Goal: Check status: Check status

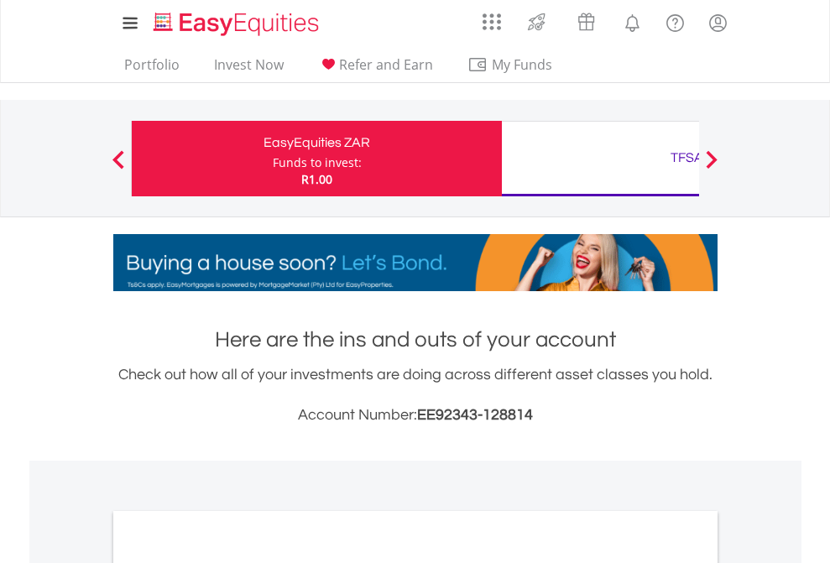
click at [273, 159] on div "Funds to invest:" at bounding box center [317, 162] width 89 height 17
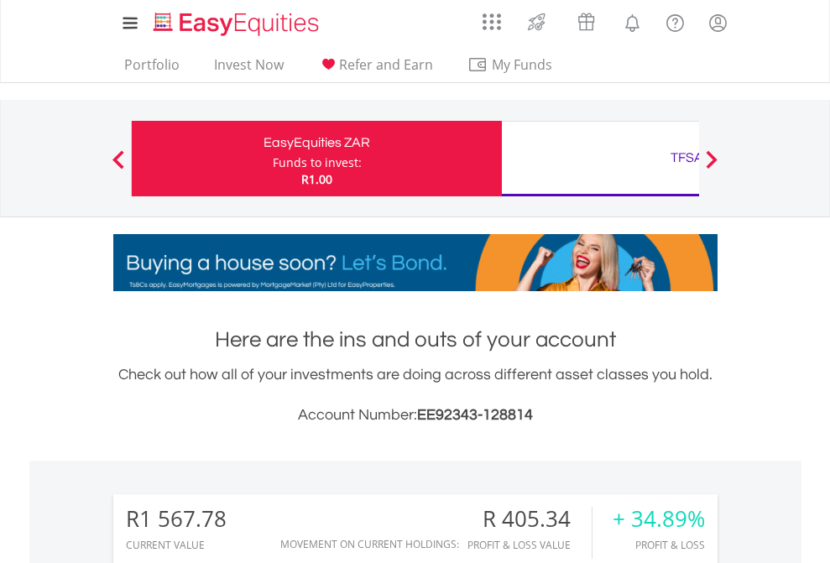
scroll to position [161, 263]
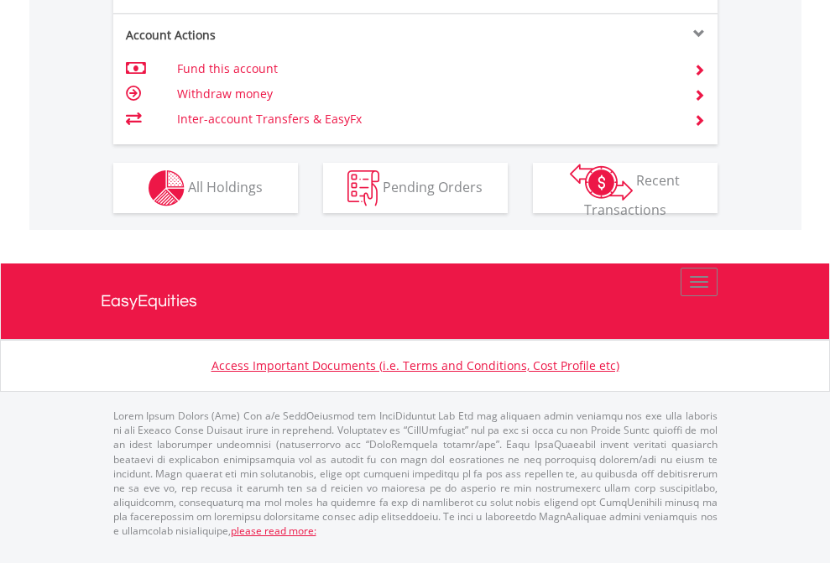
scroll to position [1709, 0]
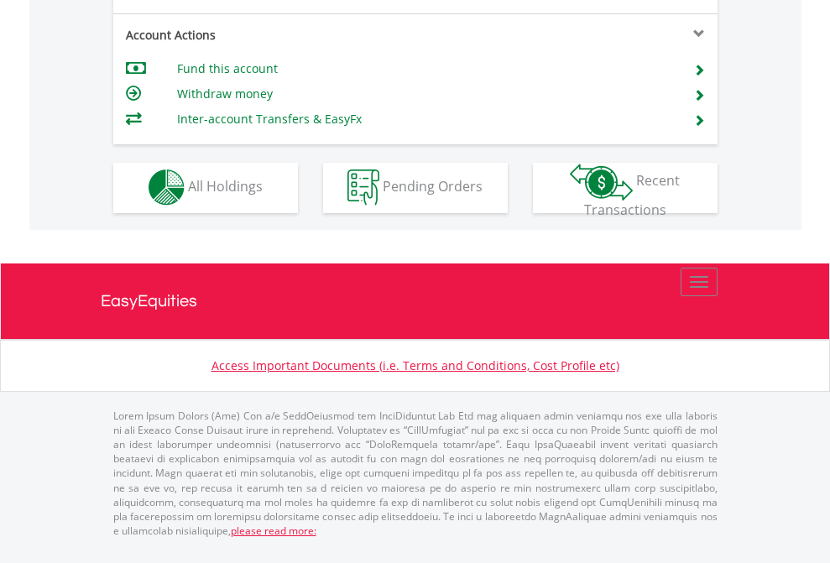
scroll to position [1569, 0]
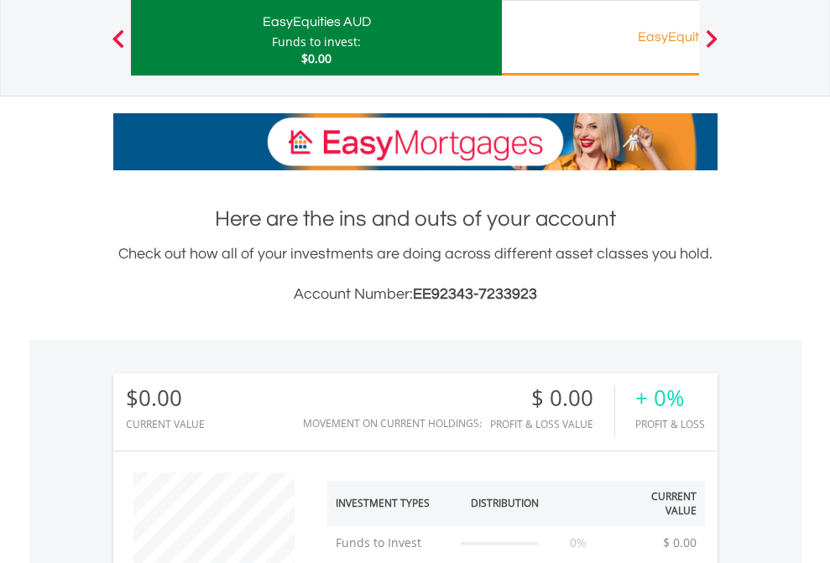
click at [600, 38] on div "EasyEquities RA" at bounding box center [687, 36] width 350 height 23
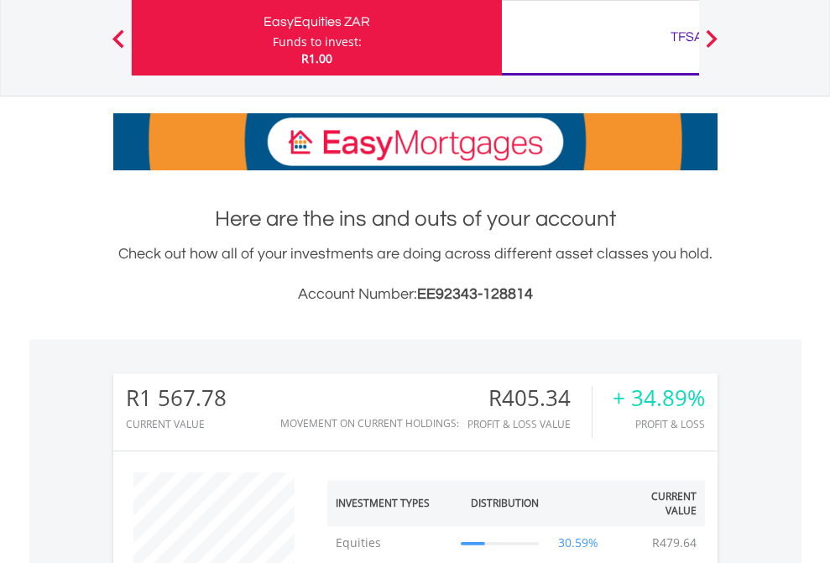
scroll to position [161, 263]
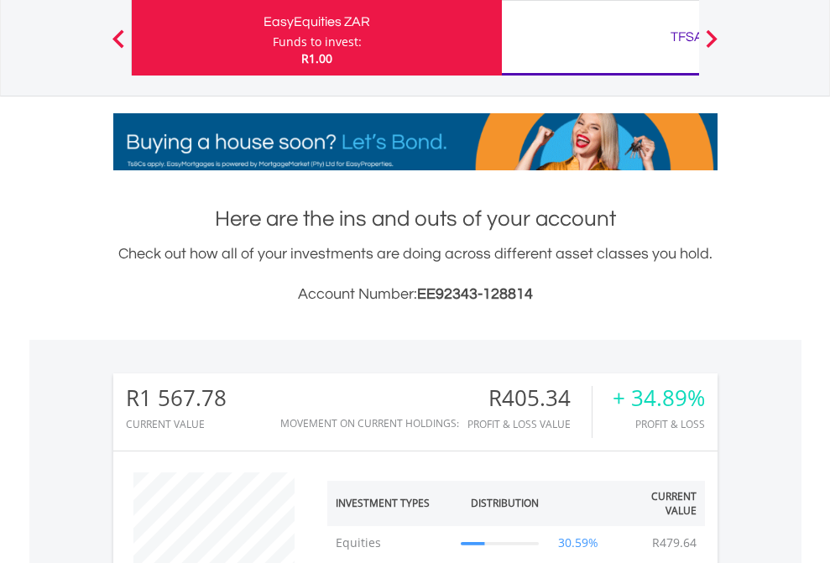
scroll to position [1387, 0]
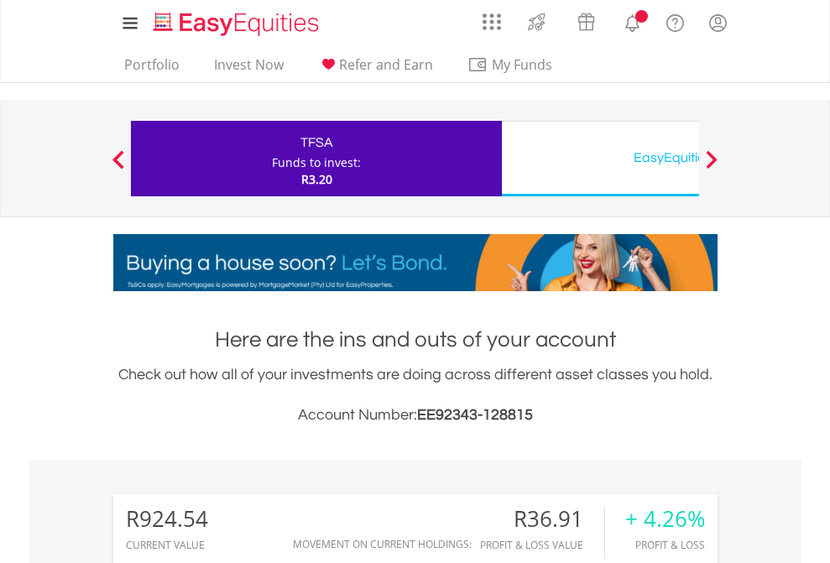
scroll to position [161, 263]
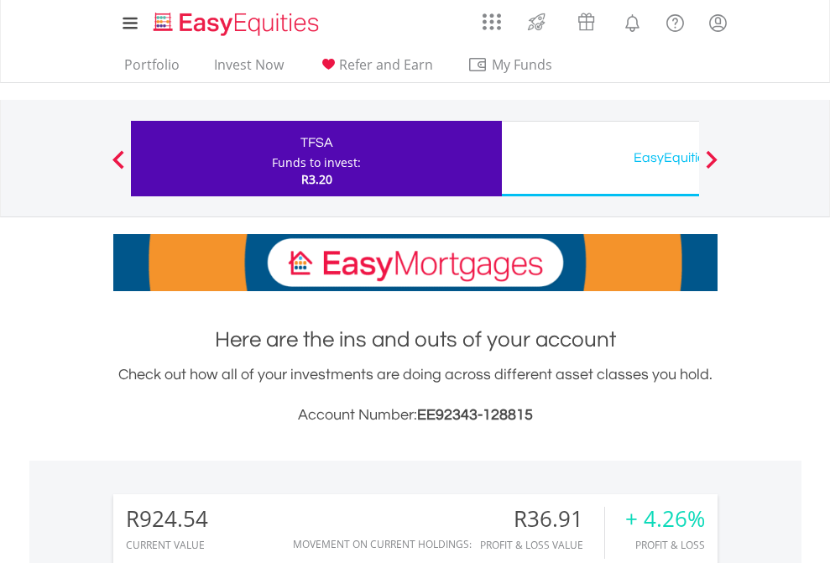
click at [600, 159] on div "EasyEquities USD" at bounding box center [687, 157] width 350 height 23
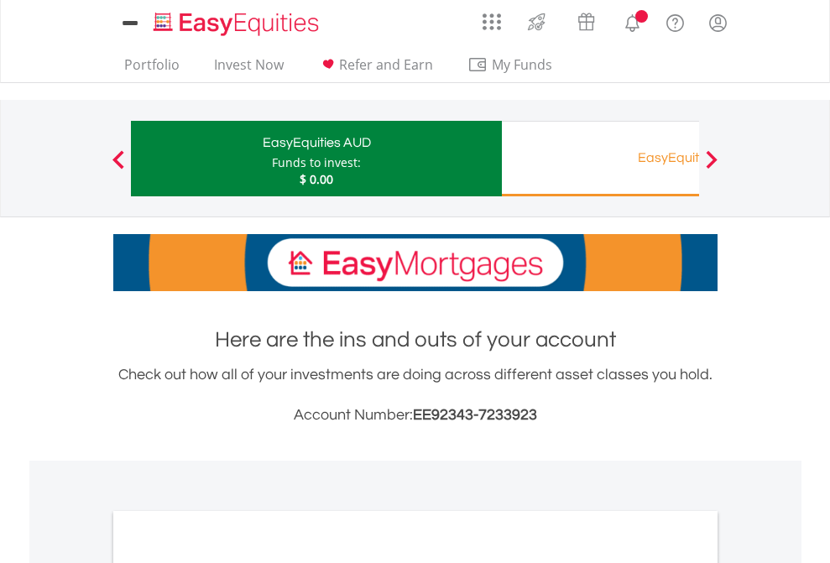
scroll to position [1247, 0]
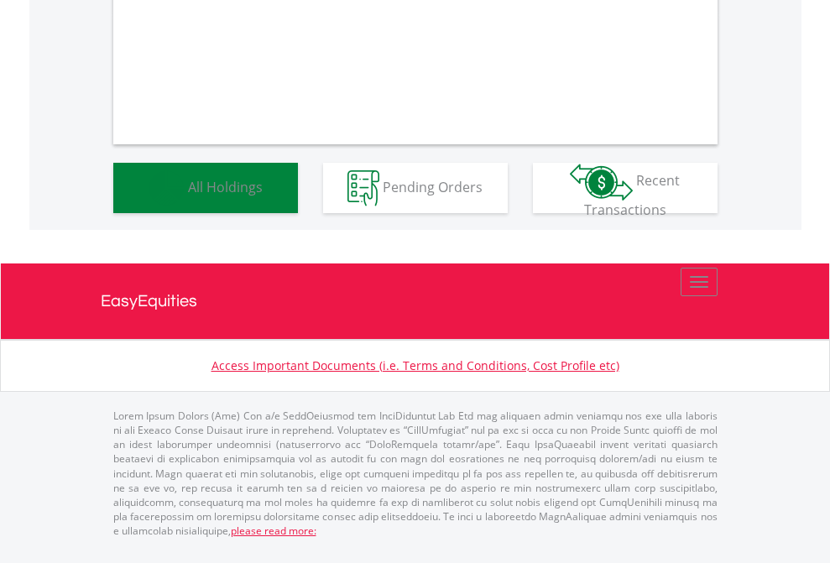
click at [188, 195] on span "All Holdings" at bounding box center [225, 186] width 75 height 18
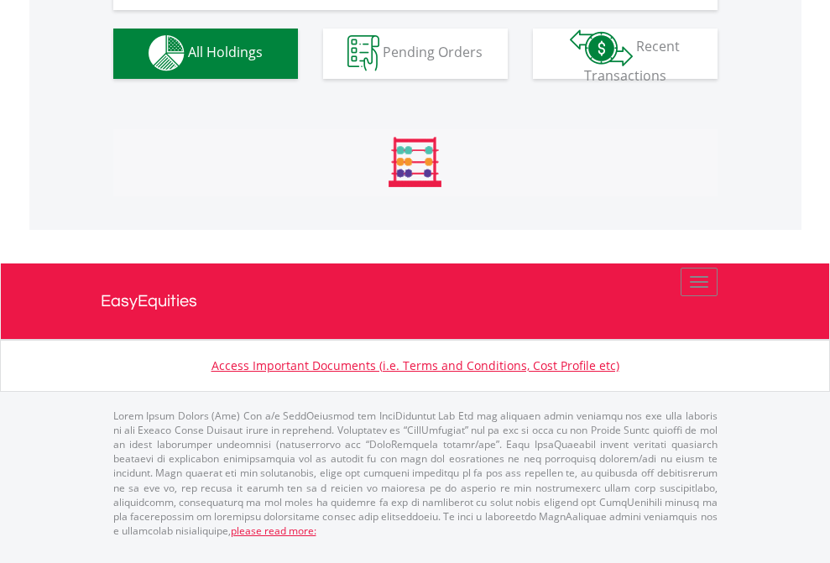
scroll to position [1661, 0]
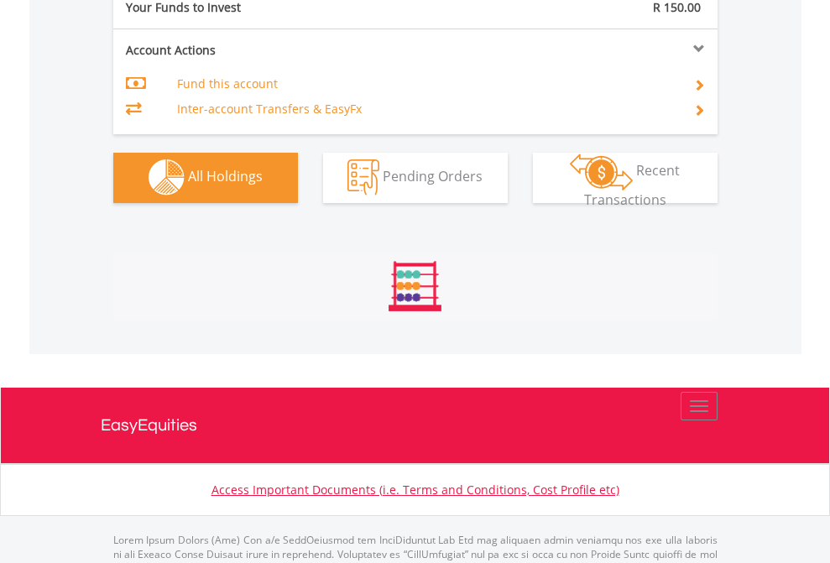
scroll to position [1661, 0]
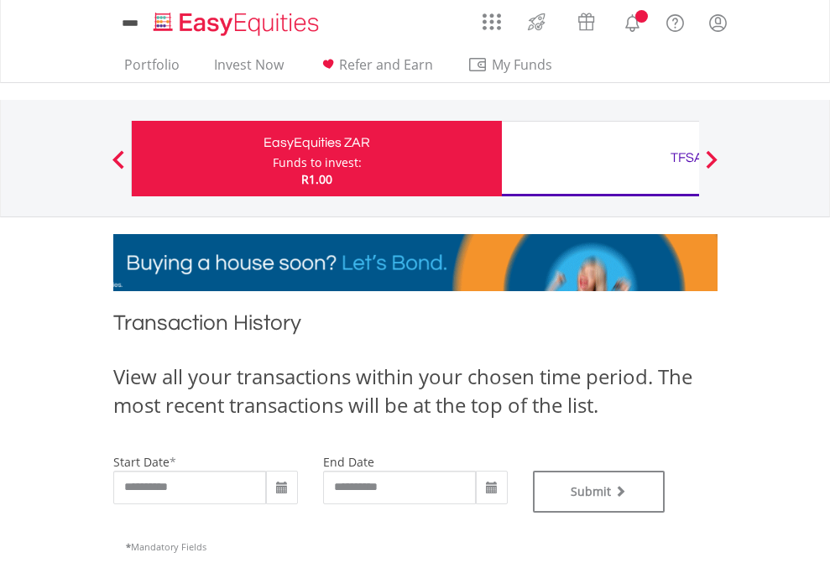
type input "**********"
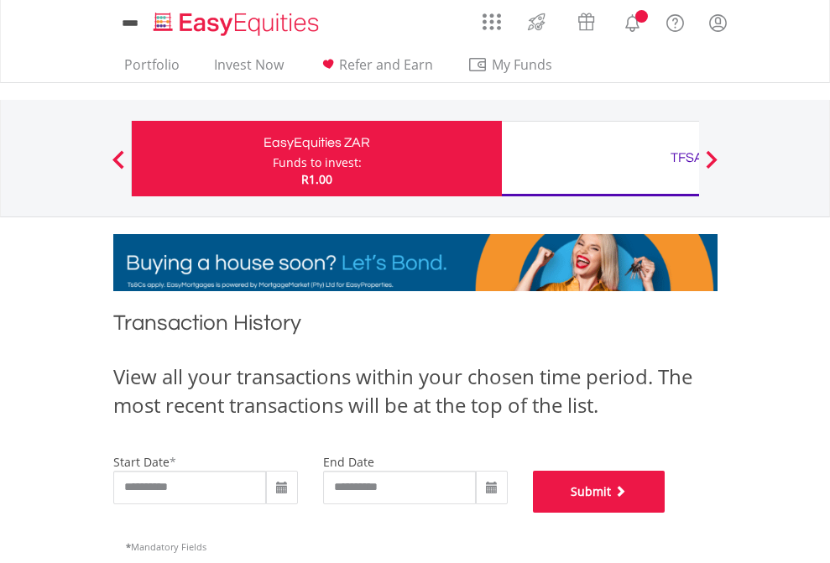
click at [665, 513] on button "Submit" at bounding box center [599, 492] width 133 height 42
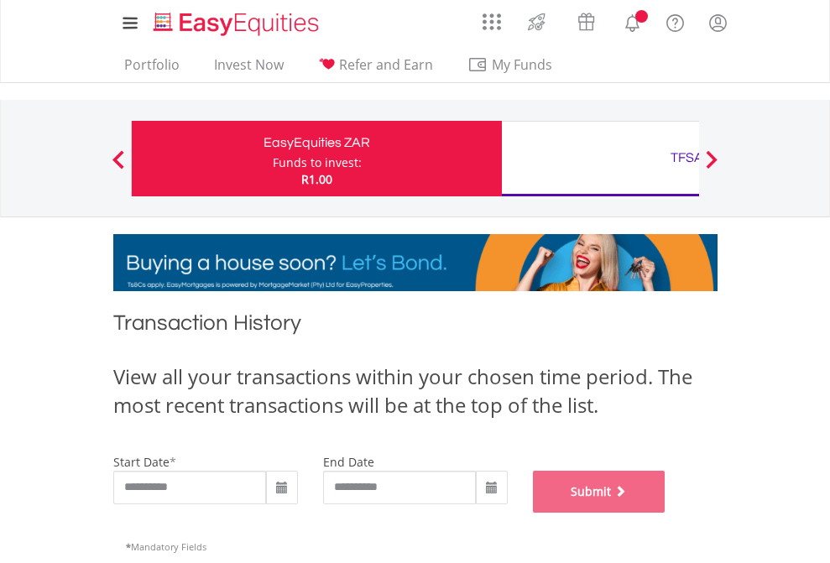
scroll to position [680, 0]
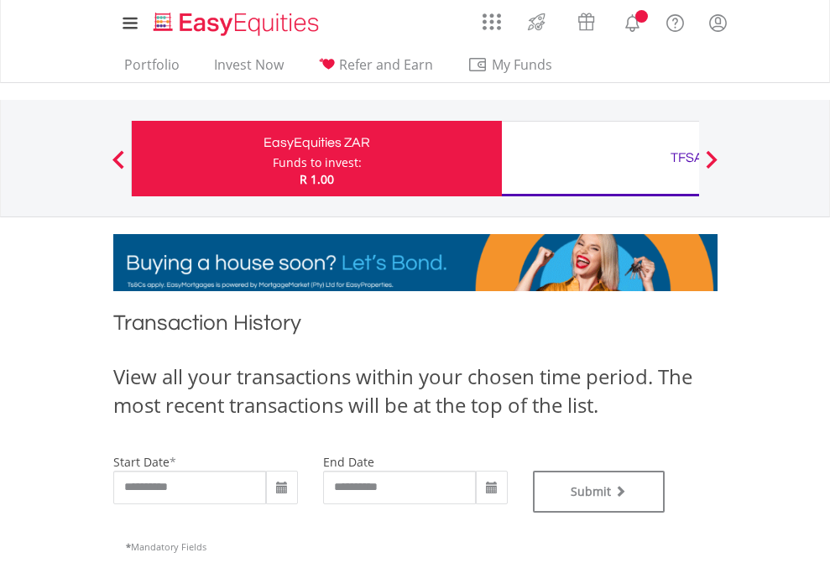
click at [600, 159] on div "TFSA" at bounding box center [687, 157] width 350 height 23
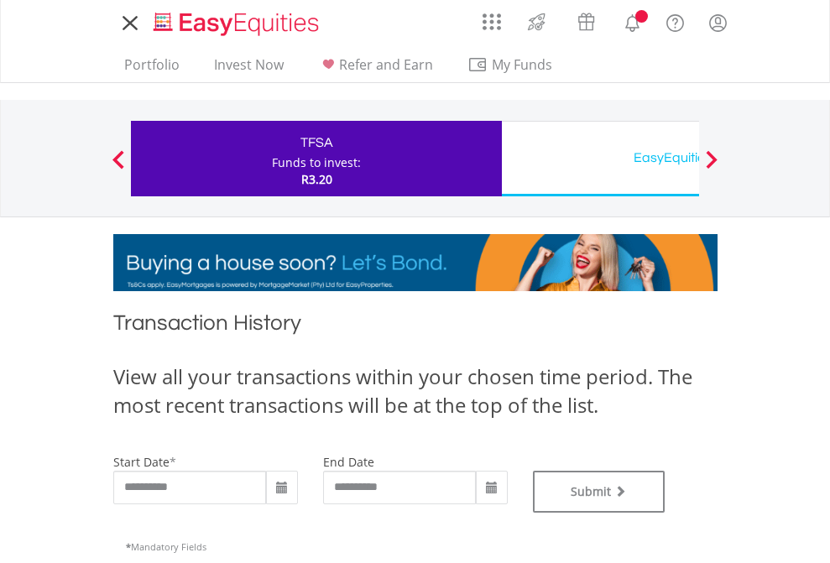
type input "**********"
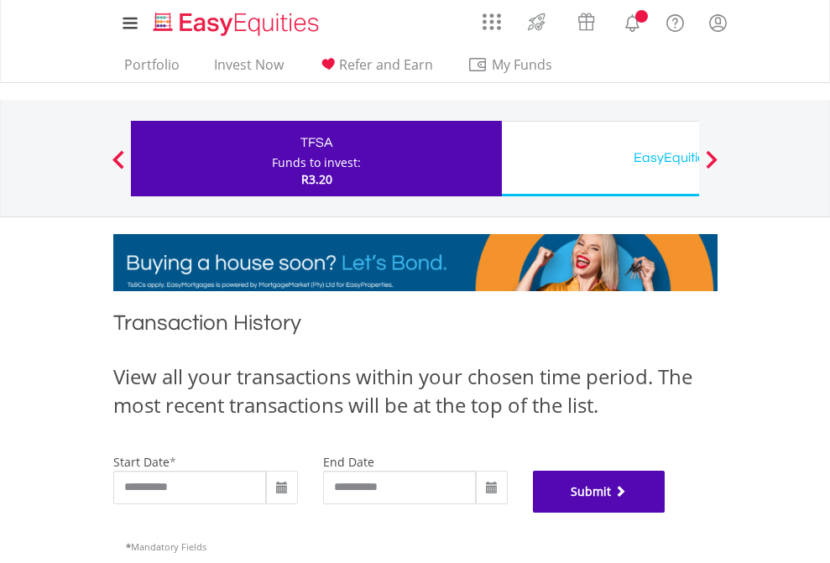
click at [665, 513] on button "Submit" at bounding box center [599, 492] width 133 height 42
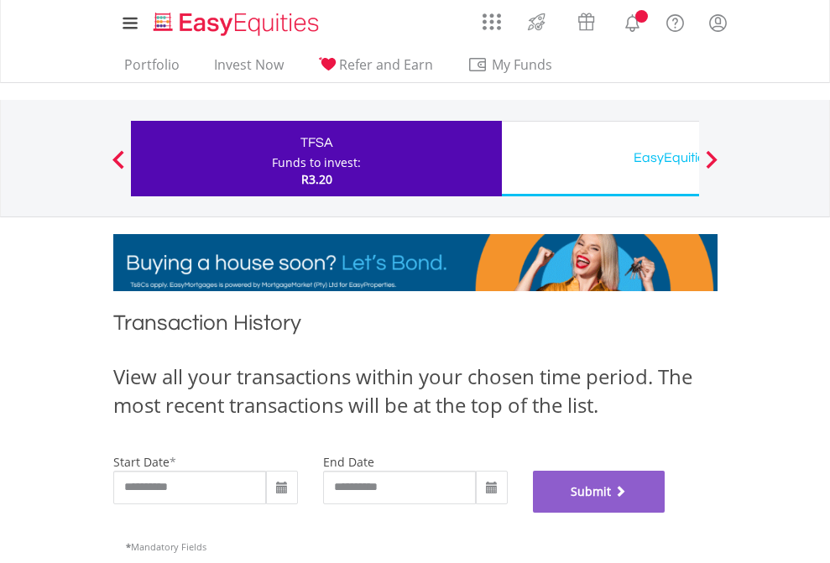
scroll to position [680, 0]
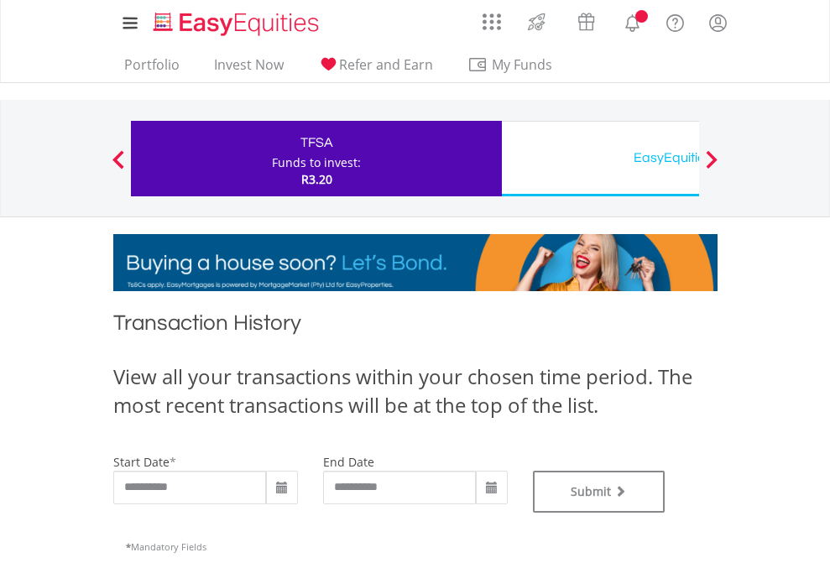
click at [600, 159] on div "EasyEquities USD" at bounding box center [687, 157] width 350 height 23
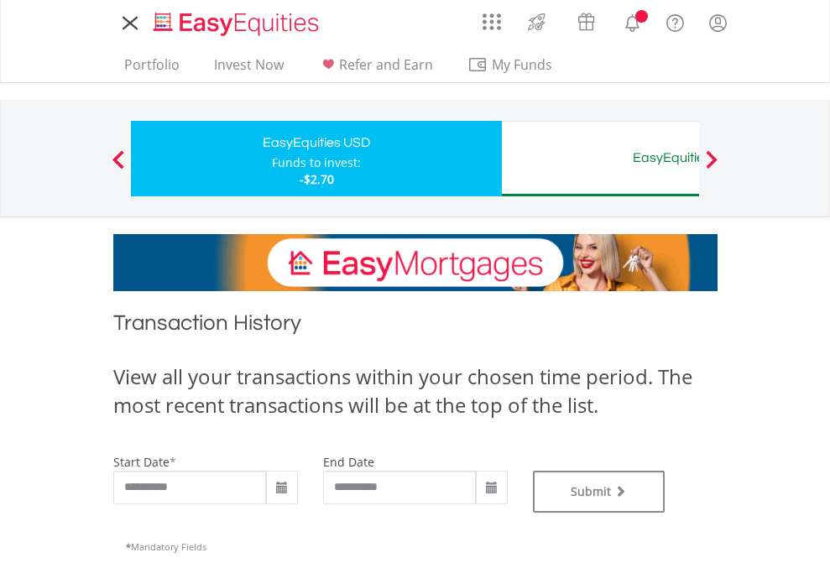
type input "**********"
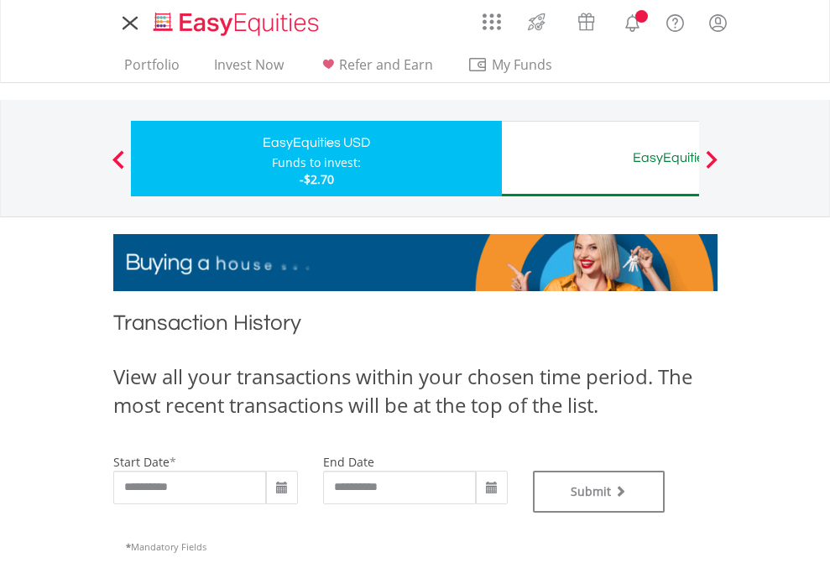
type input "**********"
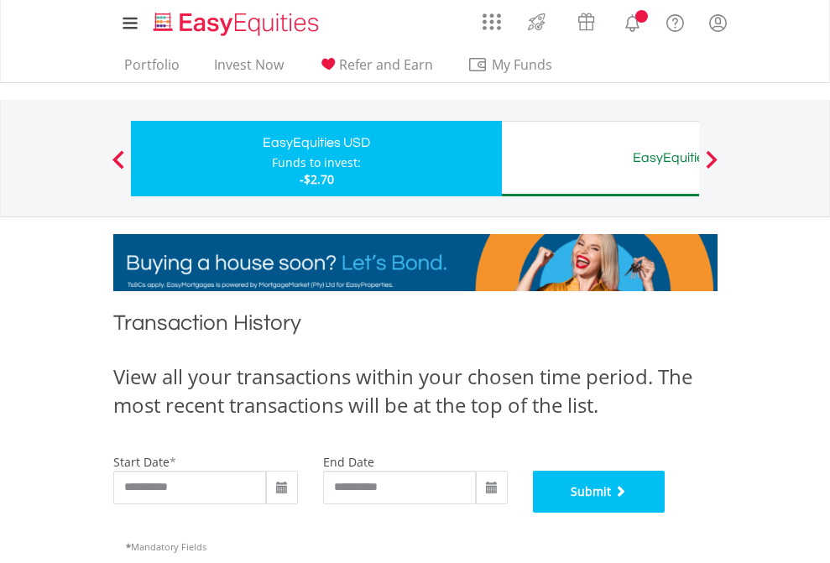
click at [665, 513] on button "Submit" at bounding box center [599, 492] width 133 height 42
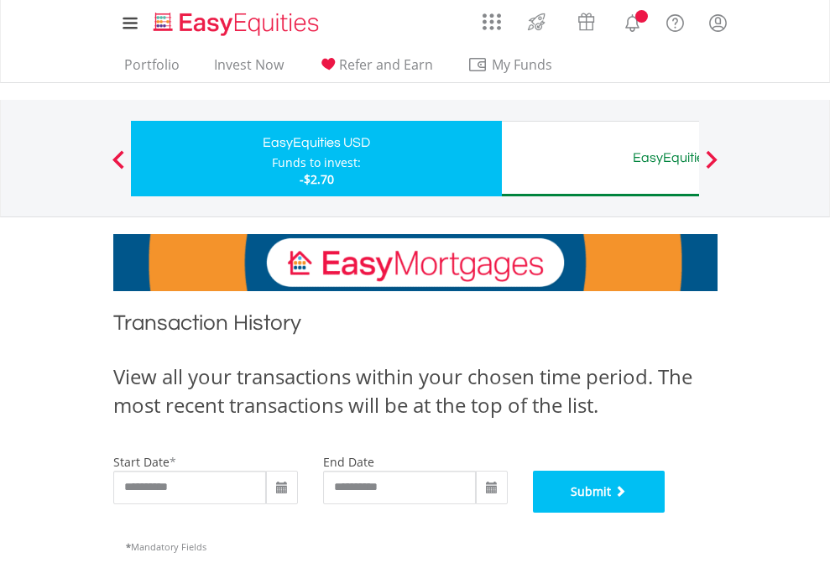
scroll to position [680, 0]
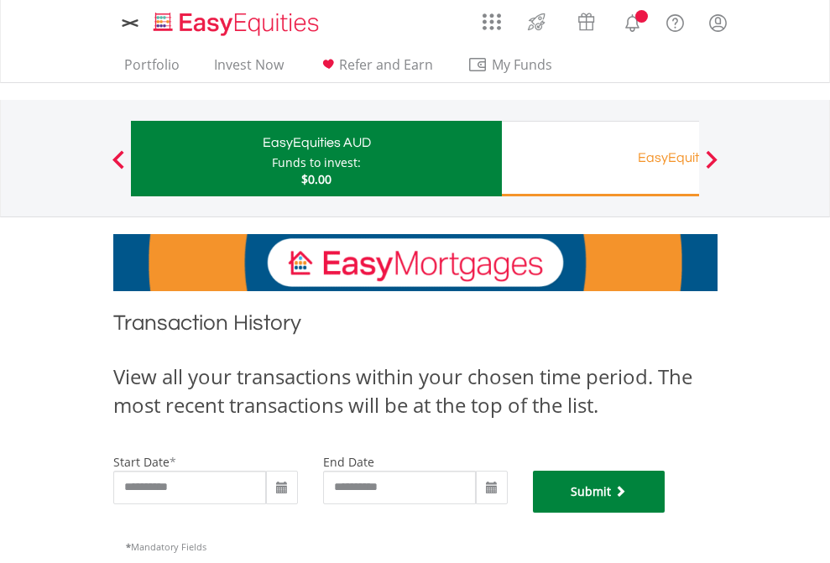
click at [665, 513] on button "Submit" at bounding box center [599, 492] width 133 height 42
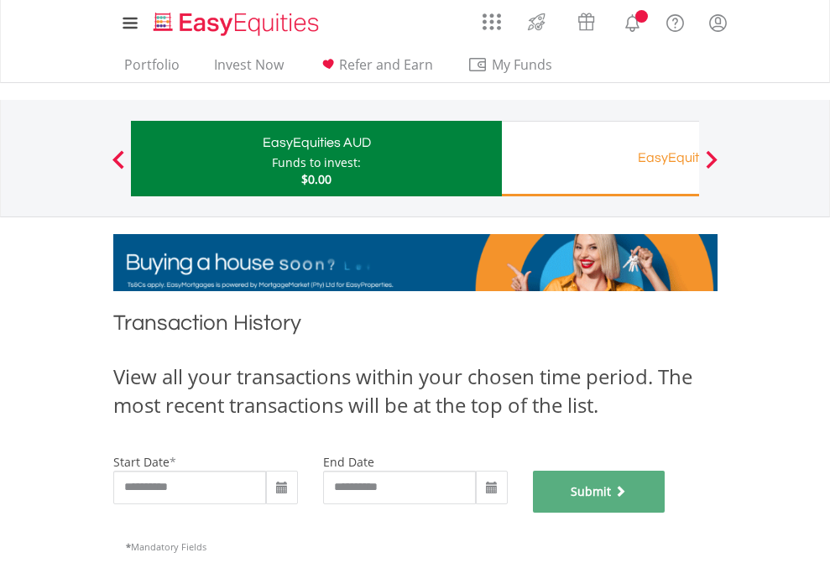
scroll to position [680, 0]
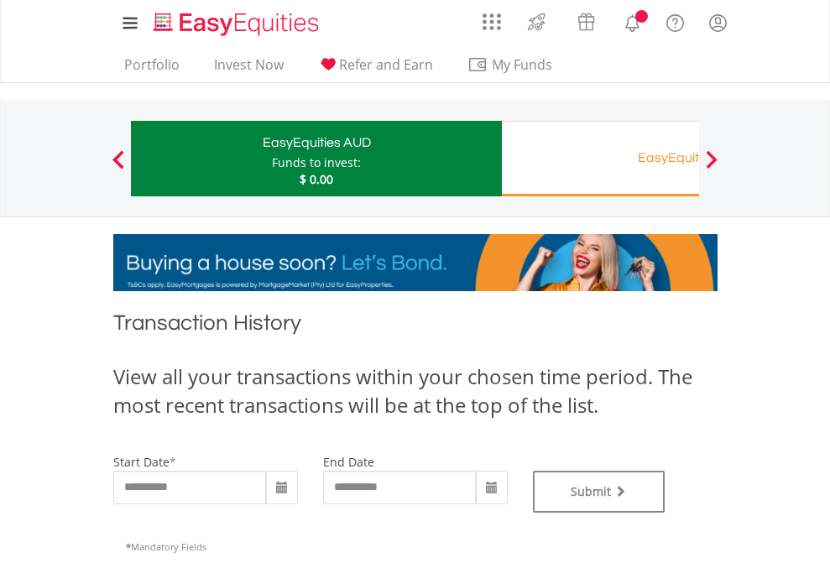
click at [600, 159] on div "EasyEquities RA" at bounding box center [687, 157] width 350 height 23
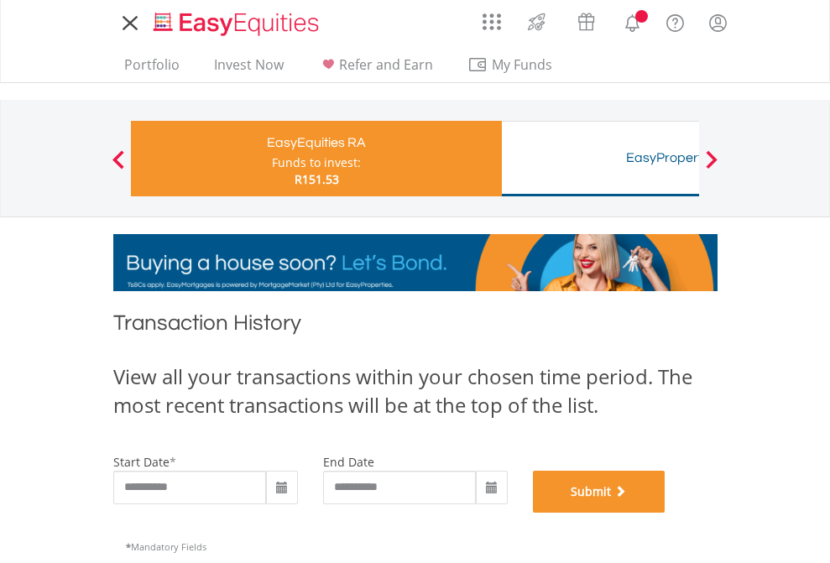
click at [665, 513] on button "Submit" at bounding box center [599, 492] width 133 height 42
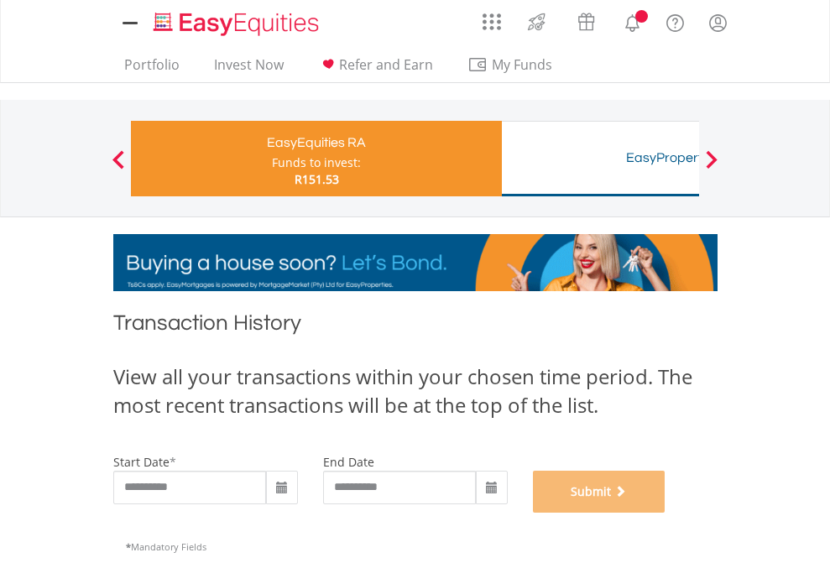
scroll to position [680, 0]
